Goal: Check status: Check status

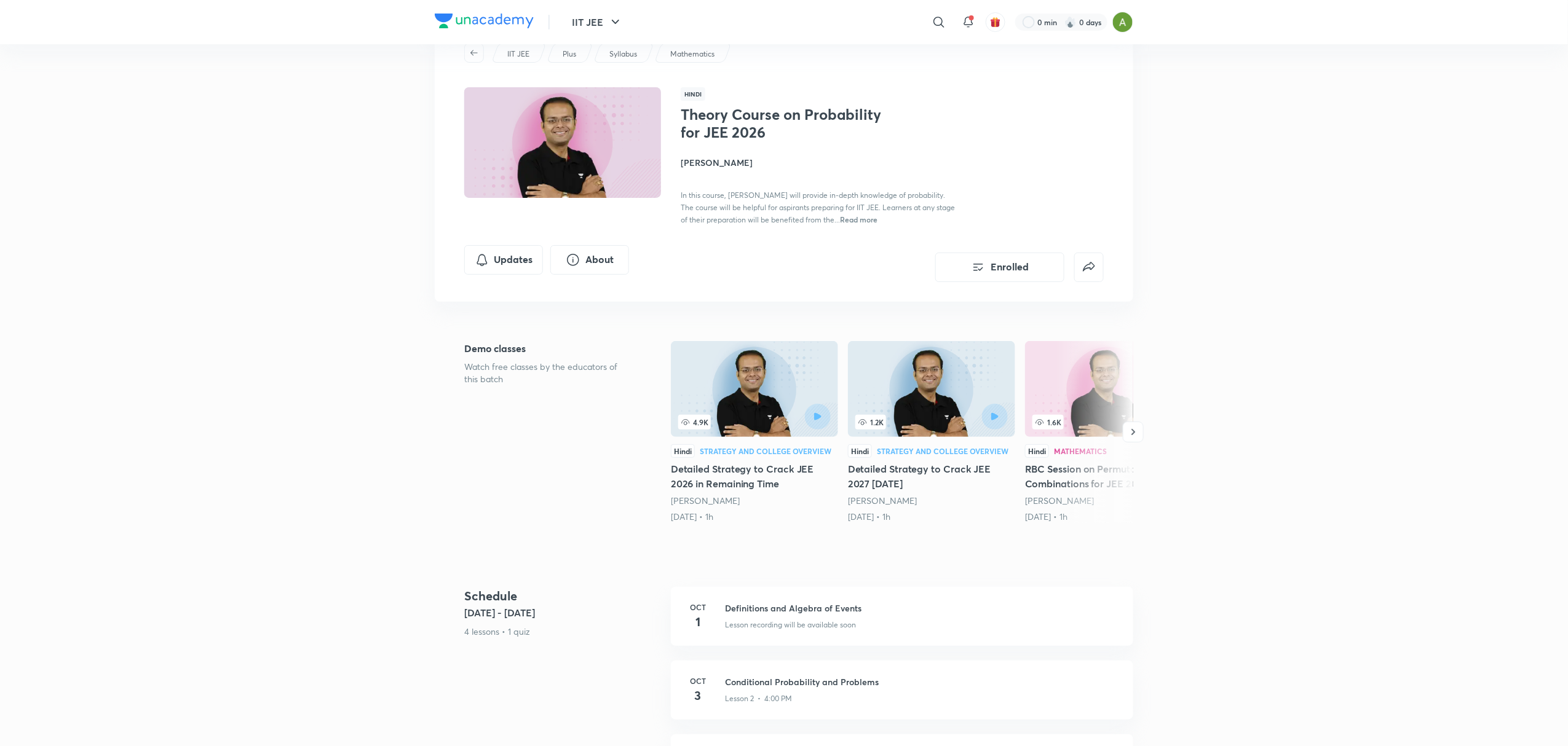
scroll to position [222, 0]
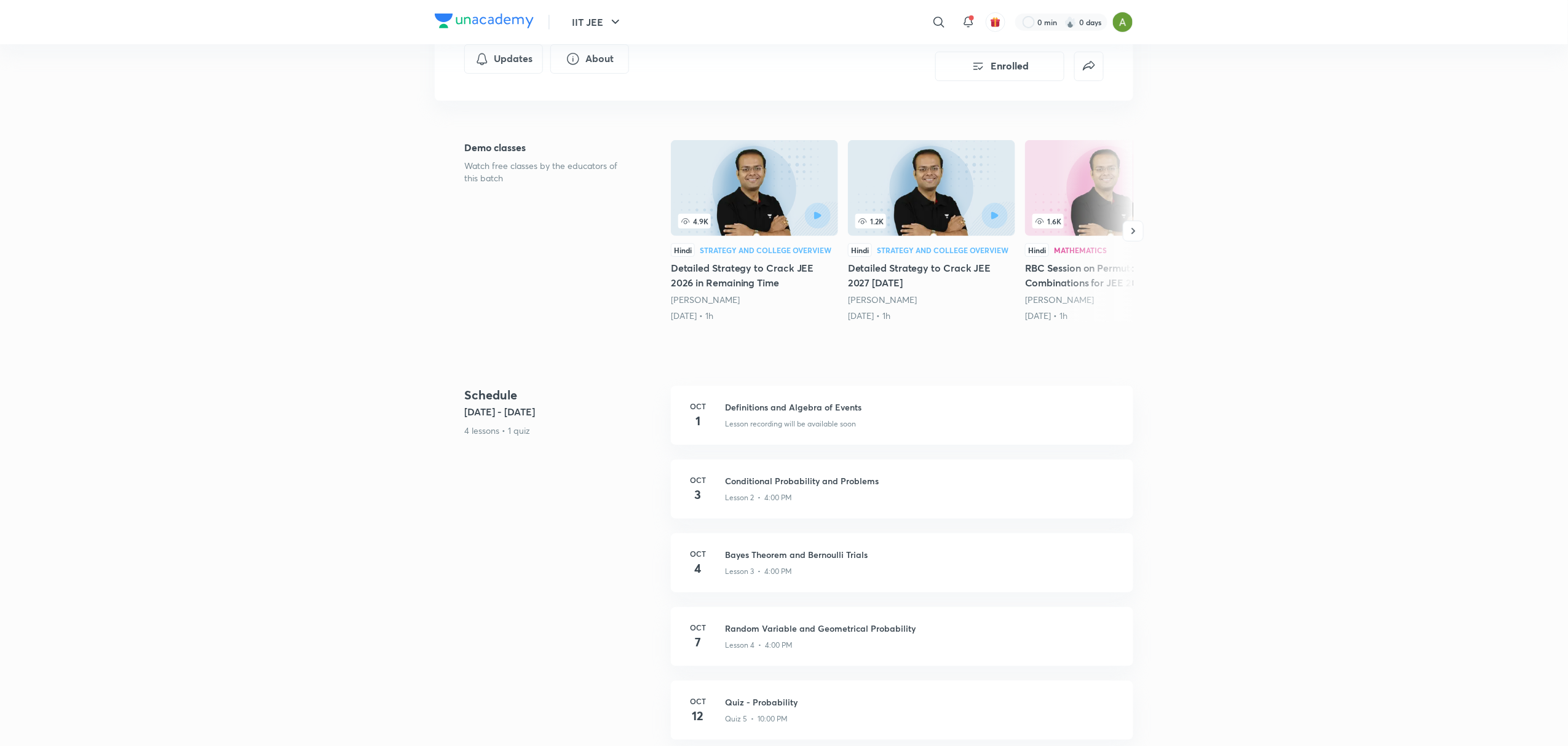
scroll to position [270, 0]
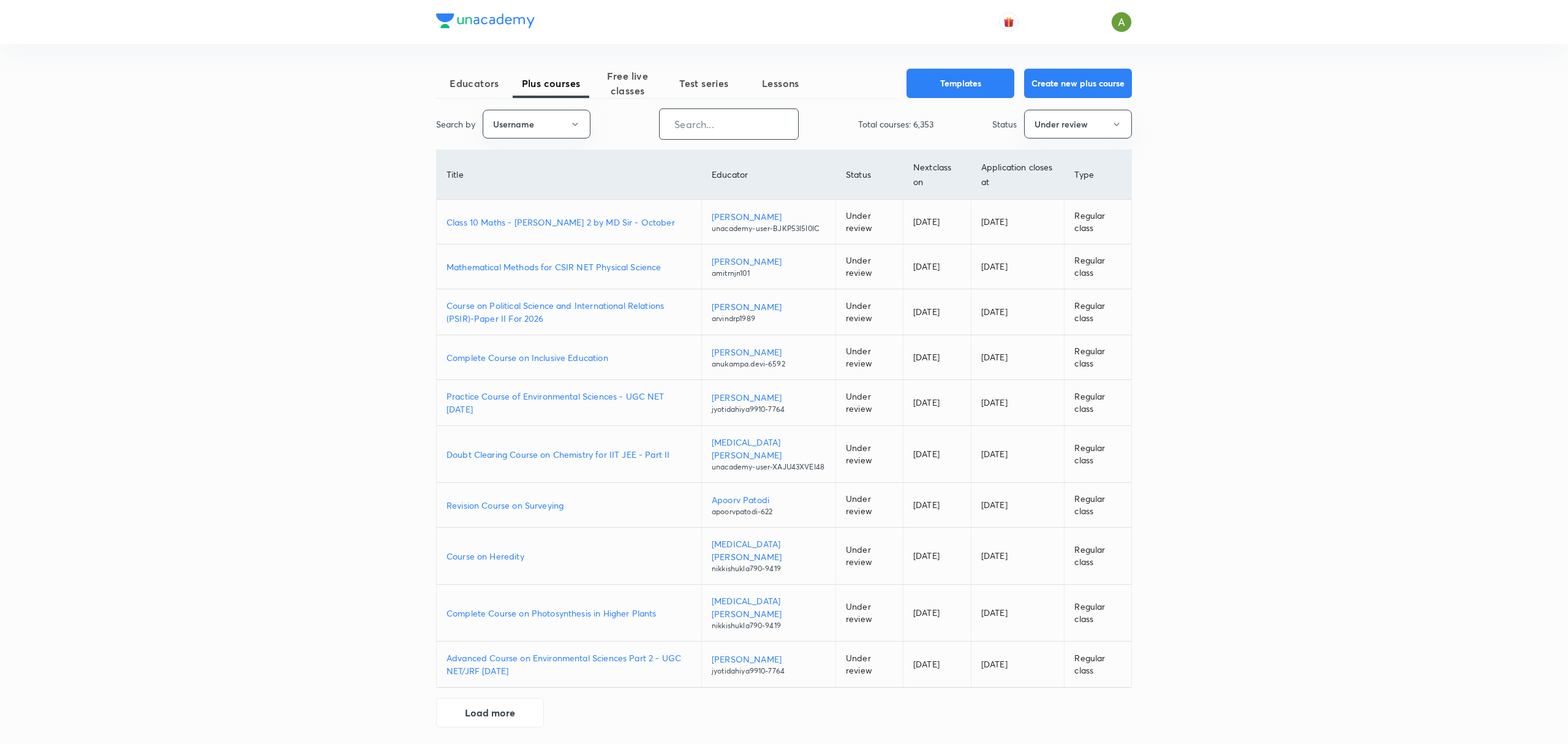
click at [685, 133] on input "text" at bounding box center [729, 124] width 139 height 31
paste input "unacademy-user-ICZ7AVWKATCK"
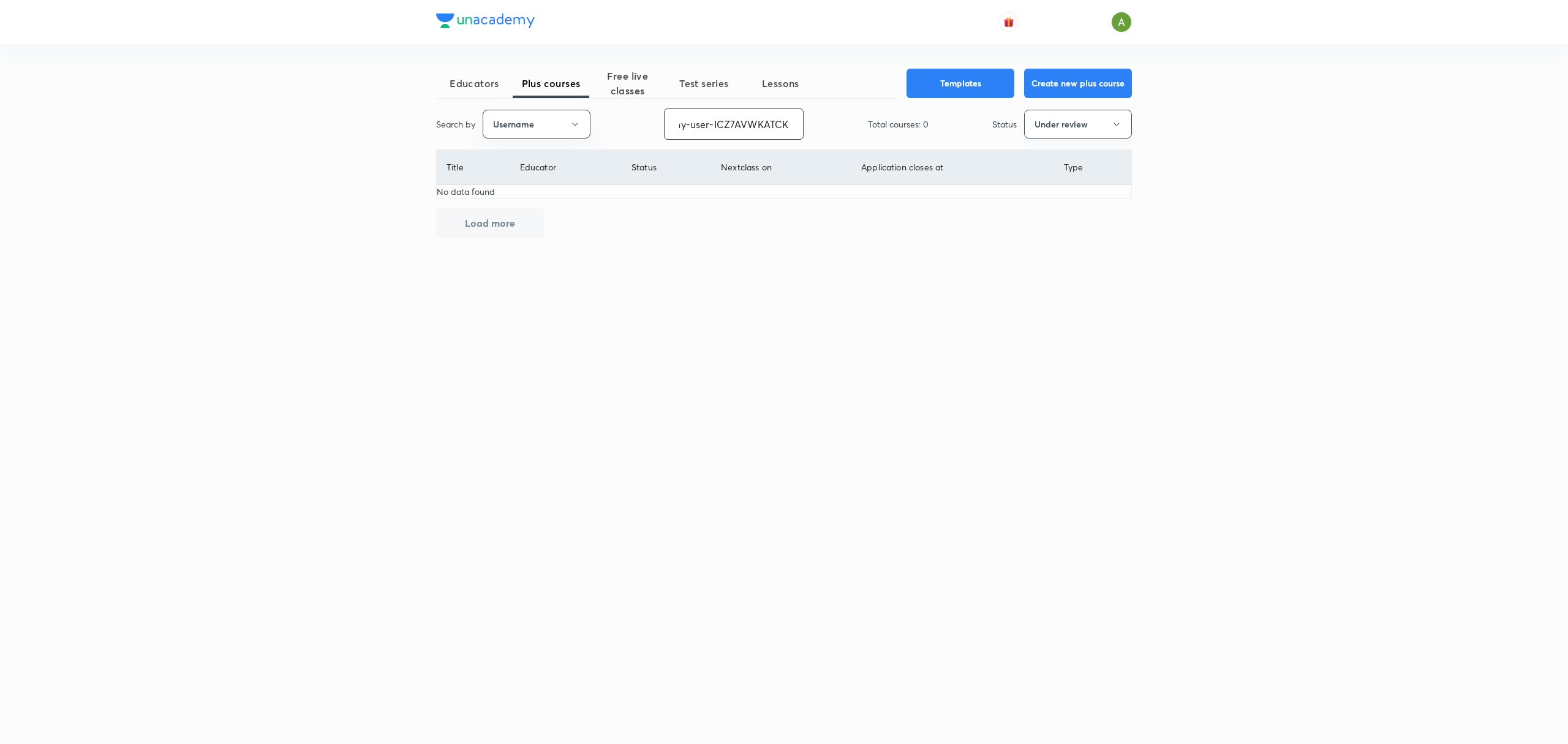
type input "unacademy-user-ICZ7AVWKATCK"
click at [1084, 128] on button "Under review" at bounding box center [1078, 124] width 108 height 29
click at [1071, 187] on span "Created" at bounding box center [1078, 184] width 92 height 13
click at [1101, 128] on button "Created" at bounding box center [1078, 124] width 108 height 29
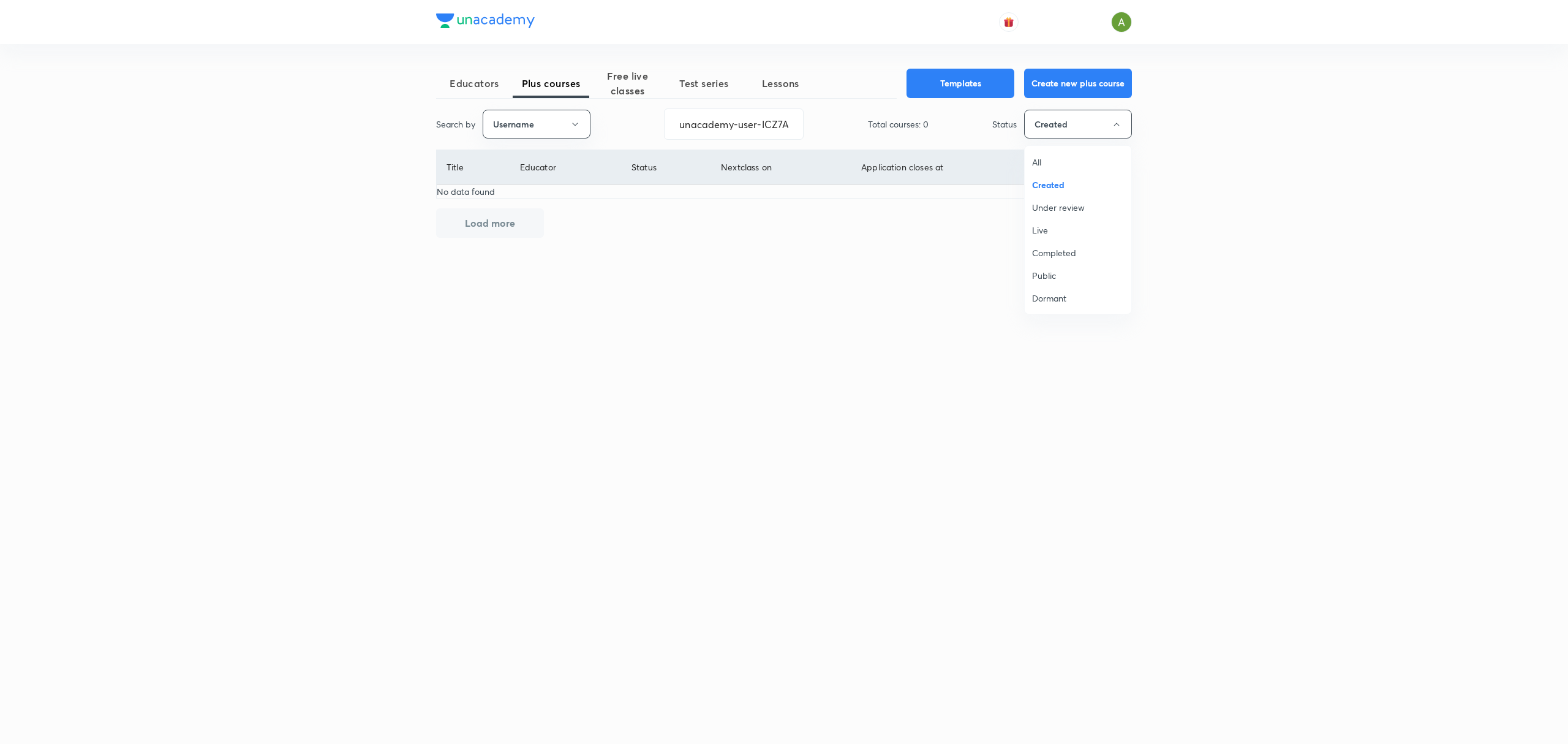
click at [1091, 212] on span "Under review" at bounding box center [1078, 207] width 92 height 13
click at [1089, 133] on button "Under review" at bounding box center [1078, 124] width 108 height 29
click at [1059, 299] on span "Dormant" at bounding box center [1078, 299] width 92 height 13
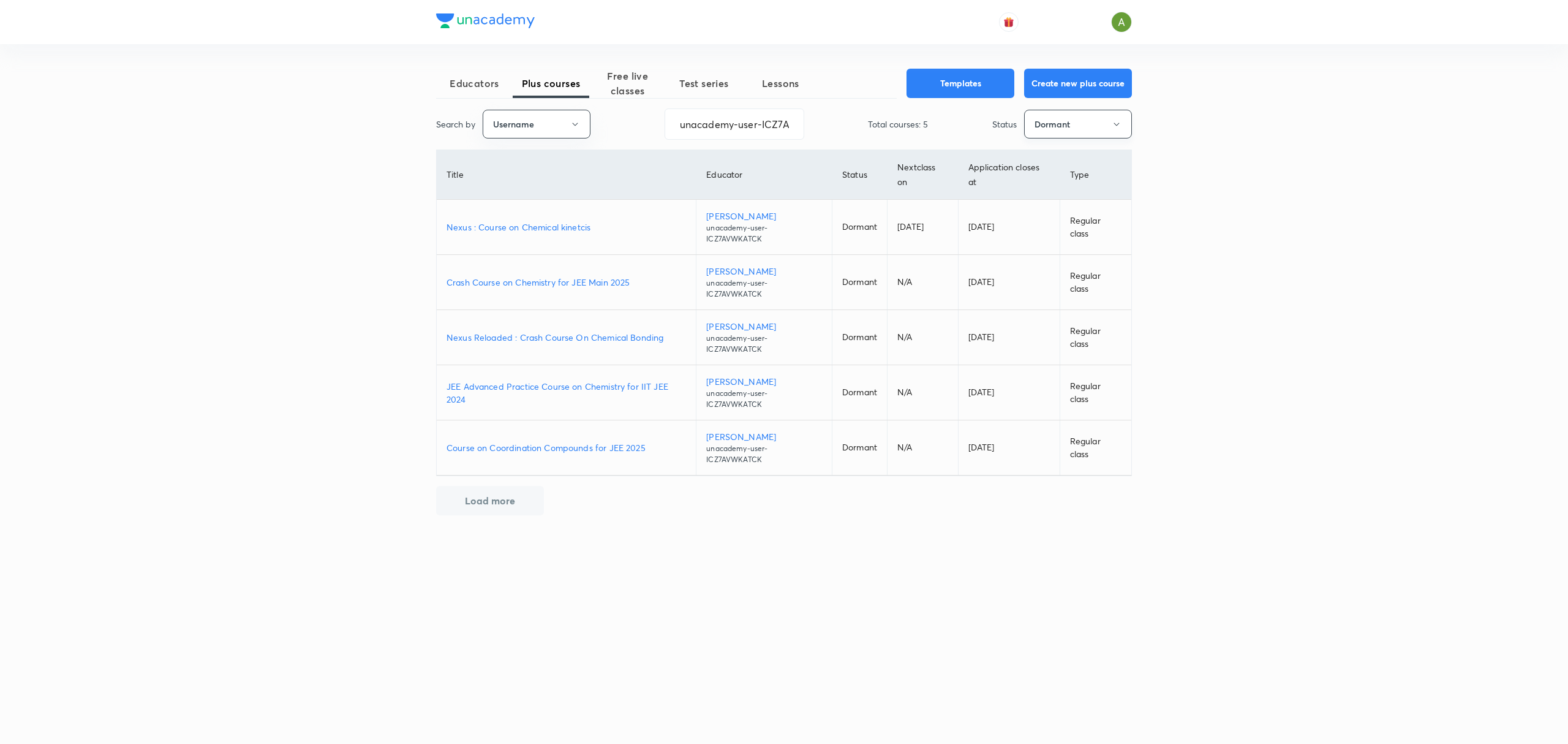
click at [1087, 136] on button "Dormant" at bounding box center [1078, 124] width 108 height 29
click at [1085, 206] on span "Under review" at bounding box center [1078, 207] width 92 height 13
